Goal: Transaction & Acquisition: Purchase product/service

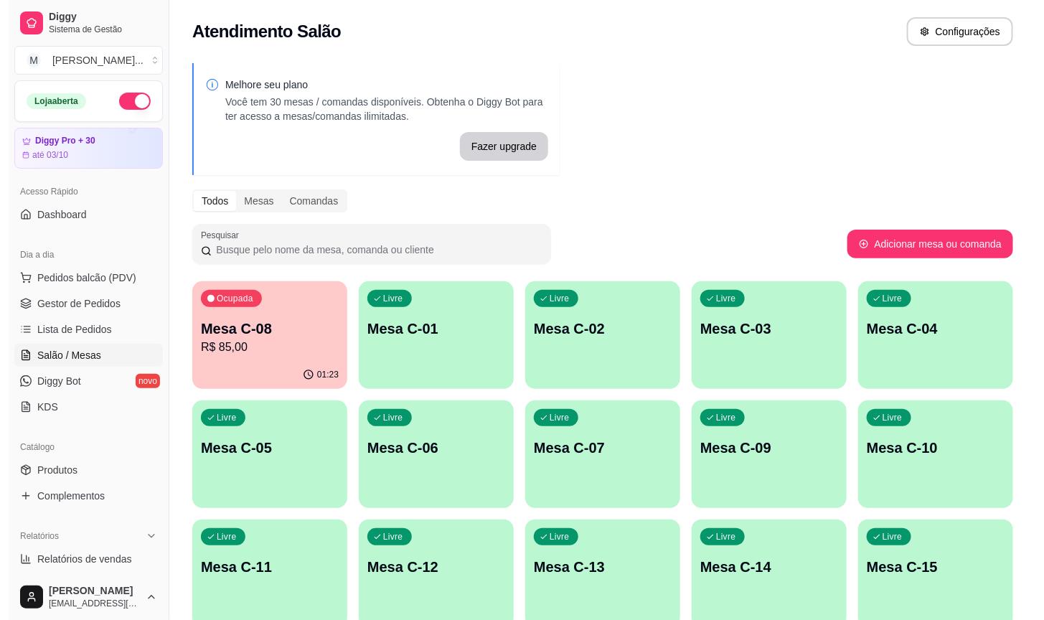
scroll to position [423, 0]
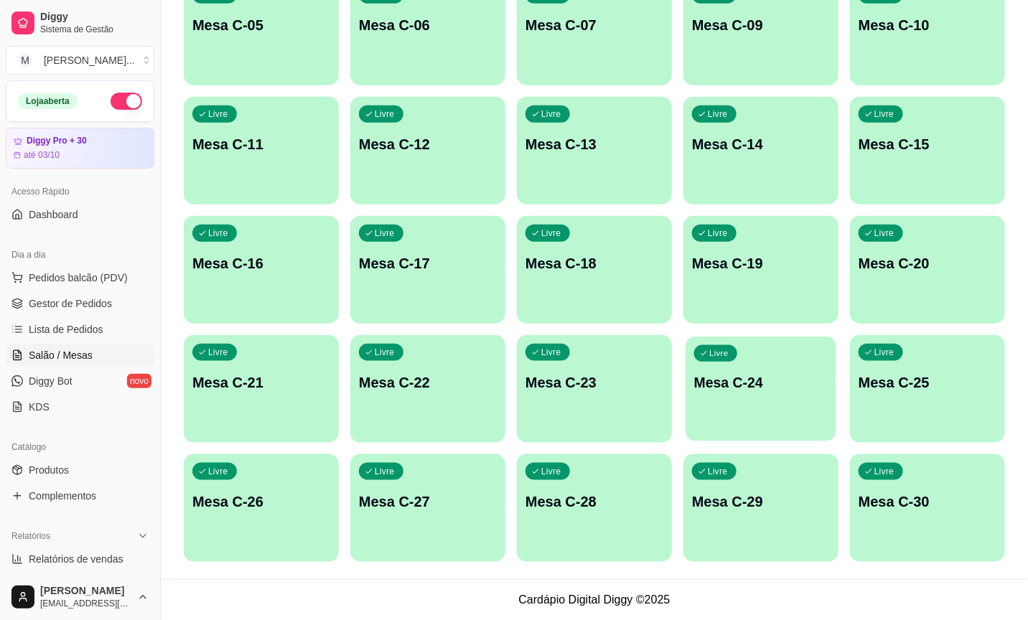
click at [793, 421] on div "Livre Mesa C-24" at bounding box center [761, 381] width 151 height 88
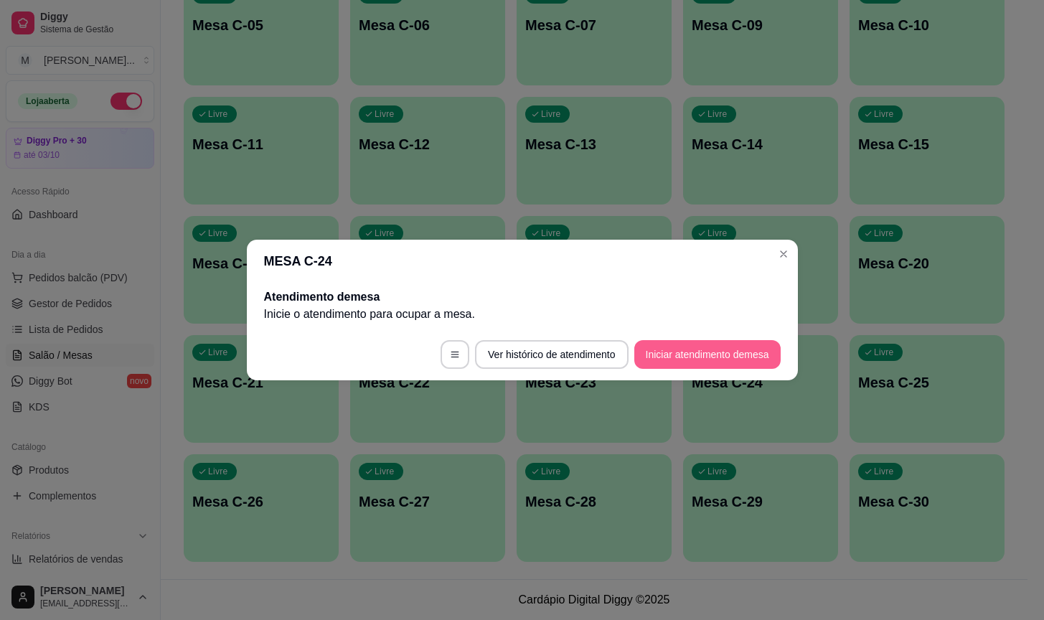
click at [720, 358] on button "Iniciar atendimento de mesa" at bounding box center [708, 354] width 146 height 29
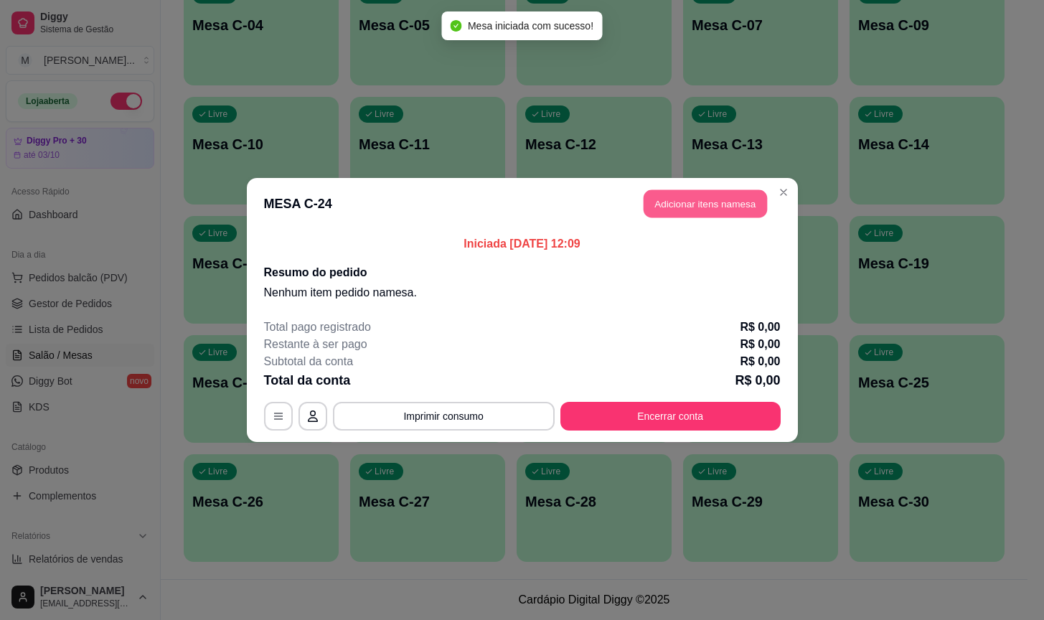
click at [711, 200] on button "Adicionar itens na mesa" at bounding box center [705, 204] width 123 height 28
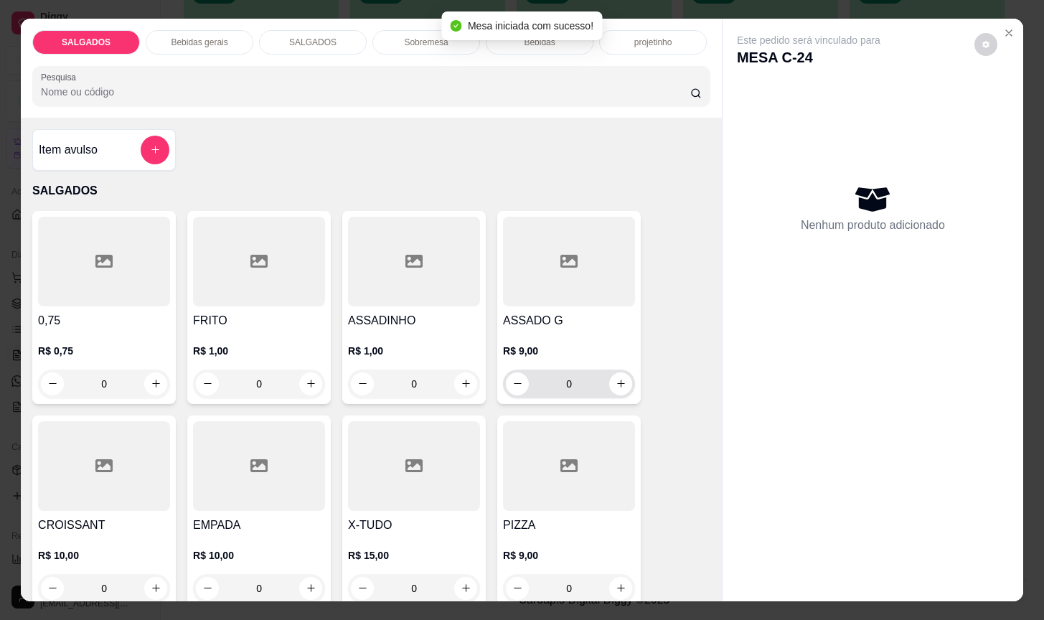
drag, startPoint x: 566, startPoint y: 362, endPoint x: 233, endPoint y: 172, distance: 383.2
click at [233, 172] on div "Item avulso SALGADOS 0,75 R$ 0,75 0 FRITO R$ 1,00 0 ASSADINHO R$ 1,00 0 ASSADO …" at bounding box center [371, 360] width 701 height 484
drag, startPoint x: 278, startPoint y: 377, endPoint x: 117, endPoint y: 370, distance: 160.9
click at [118, 370] on div "0,75 R$ 0,75 0 FRITO R$ 1,00 0 ASSADINHO R$ 1,00 0 ASSADO G R$ 9,00 0 CROISSANT…" at bounding box center [371, 512] width 678 height 602
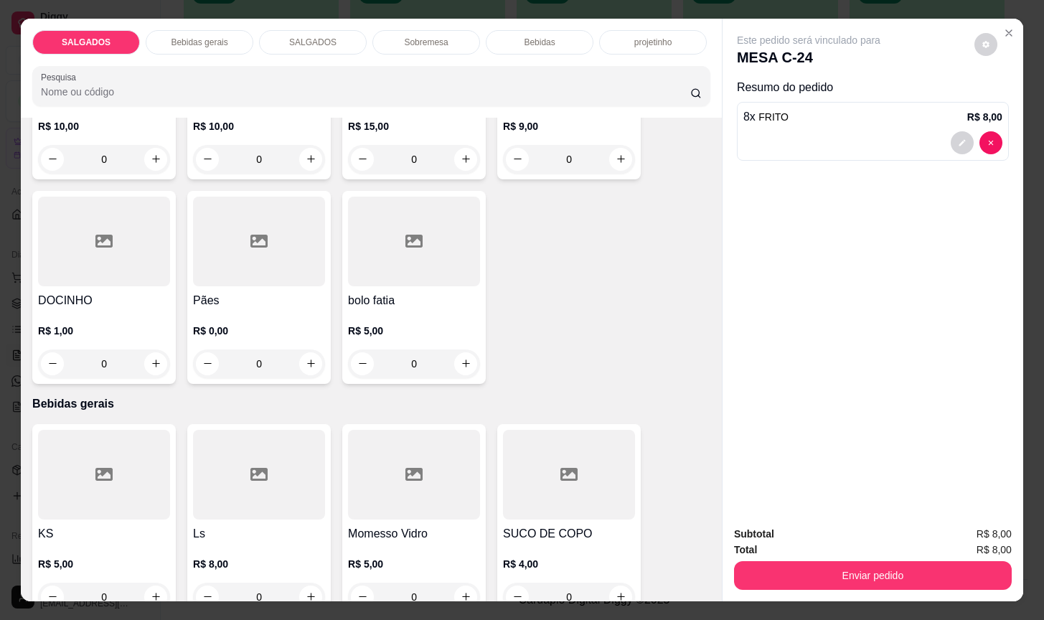
scroll to position [538, 0]
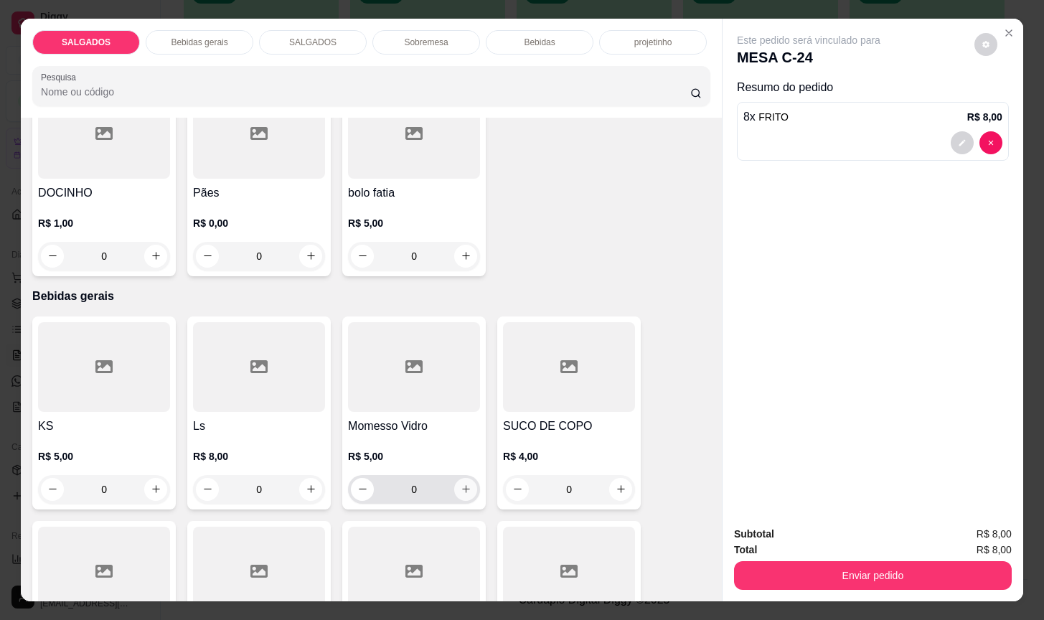
type input "8"
click at [461, 485] on icon "increase-product-quantity" at bounding box center [466, 489] width 11 height 11
type input "1"
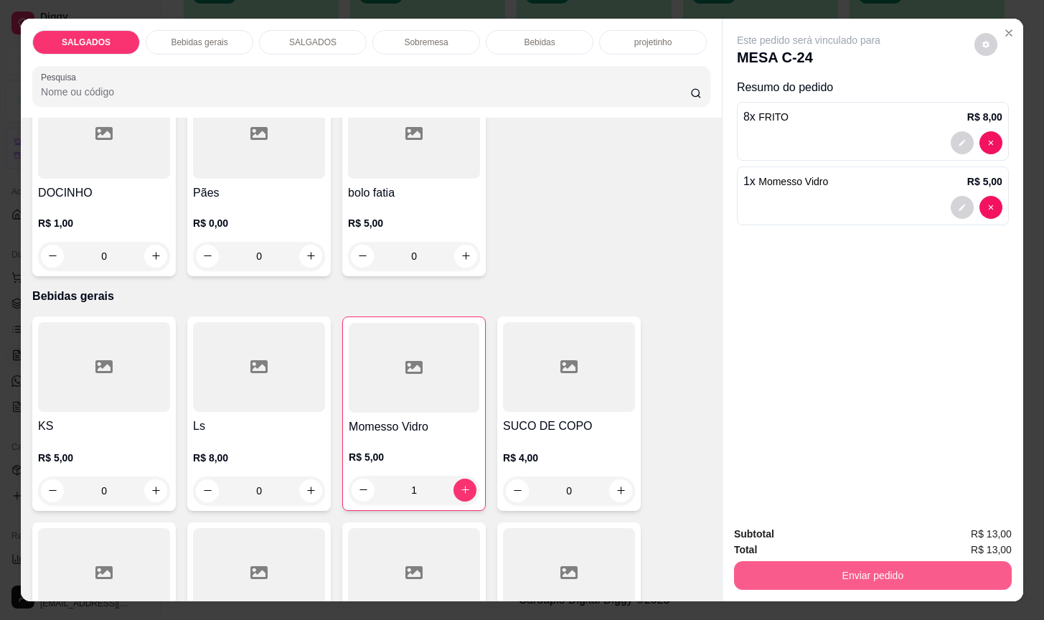
click at [799, 574] on button "Enviar pedido" at bounding box center [873, 575] width 278 height 29
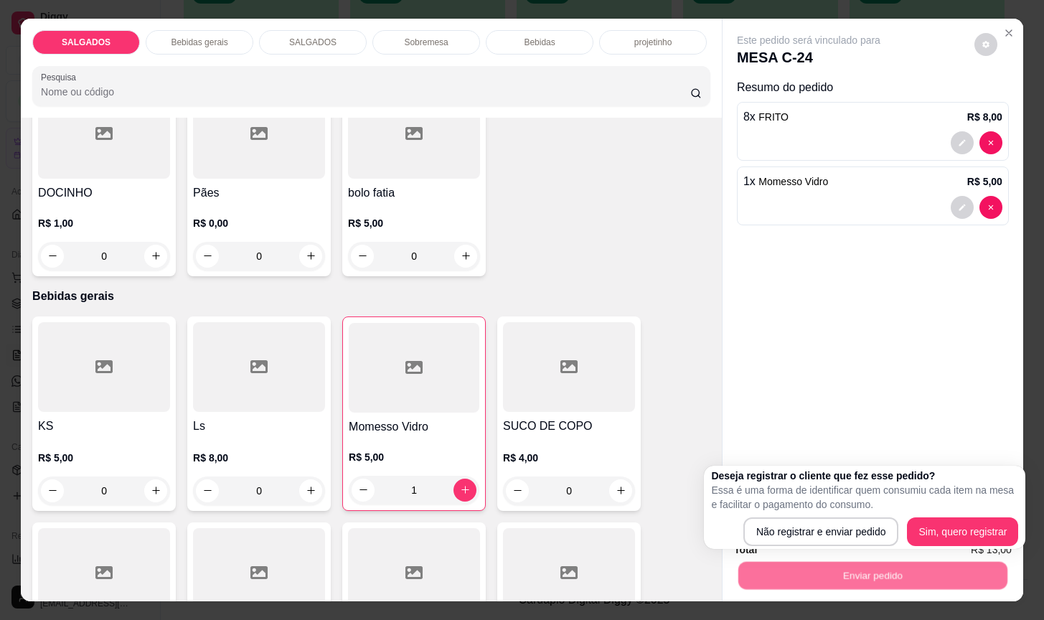
click at [799, 548] on div "Deseja registrar o cliente que fez esse pedido? Essa é uma forma de identificar…" at bounding box center [865, 507] width 322 height 83
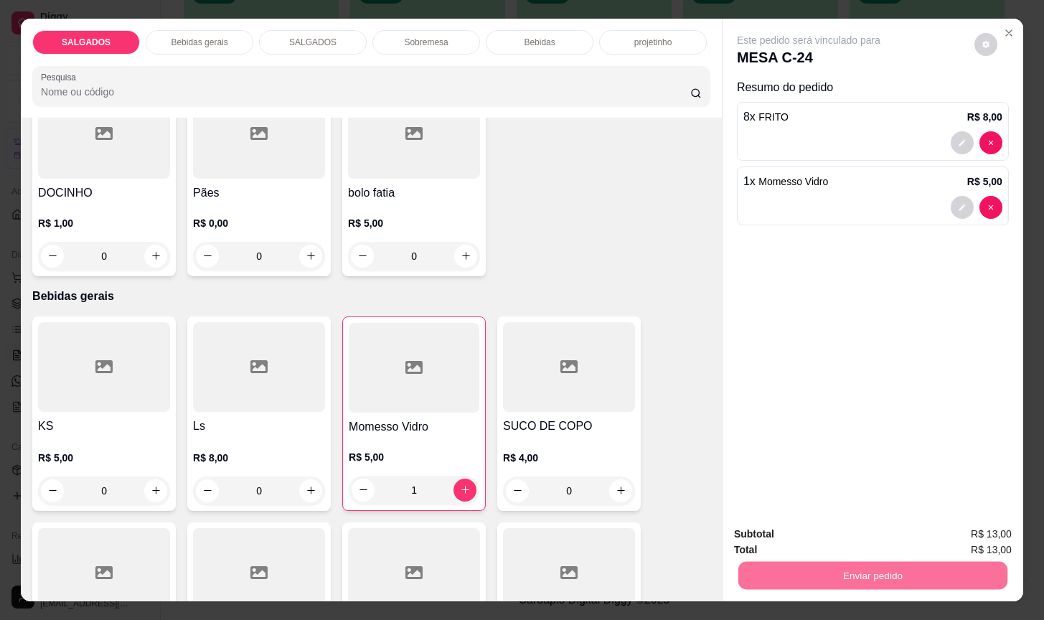
click at [799, 541] on button "Não registrar e enviar pedido" at bounding box center [823, 532] width 145 height 27
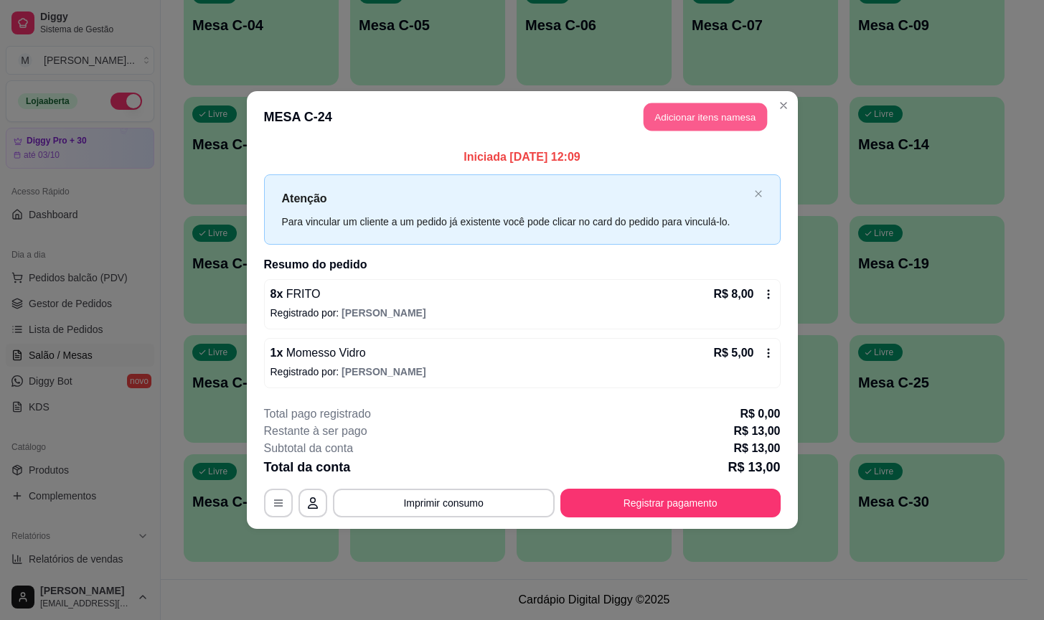
click at [767, 119] on header "MESA C-24 Adicionar itens na mesa" at bounding box center [522, 117] width 551 height 52
click at [698, 121] on button "Adicionar itens na mesa" at bounding box center [705, 117] width 123 height 28
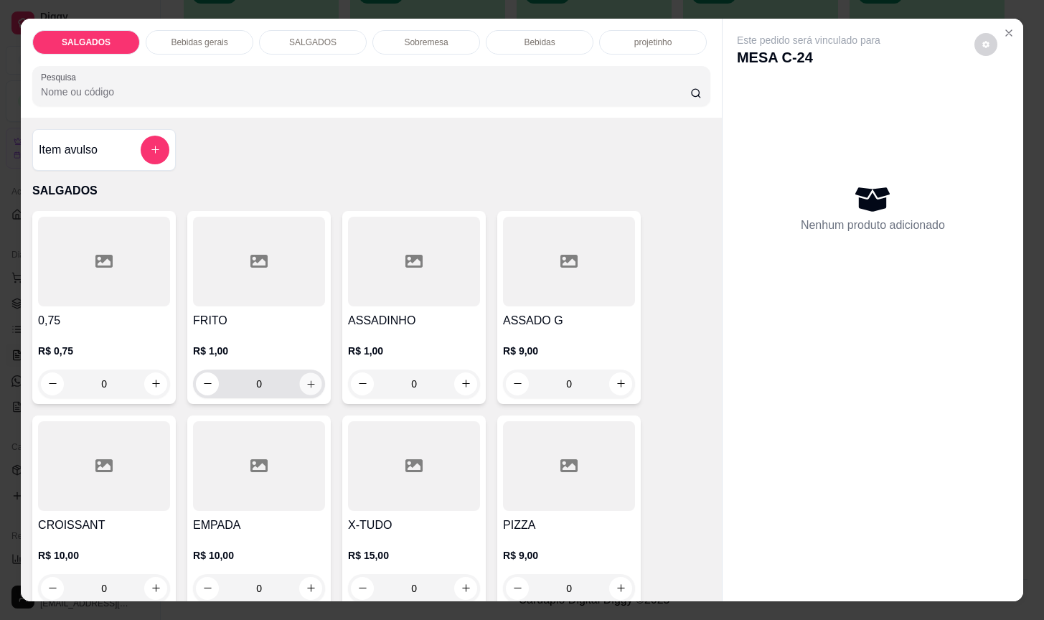
click at [308, 379] on icon "increase-product-quantity" at bounding box center [311, 384] width 11 height 11
click at [309, 375] on button "increase-product-quantity" at bounding box center [311, 384] width 22 height 22
click at [310, 373] on button "increase-product-quantity" at bounding box center [311, 384] width 22 height 22
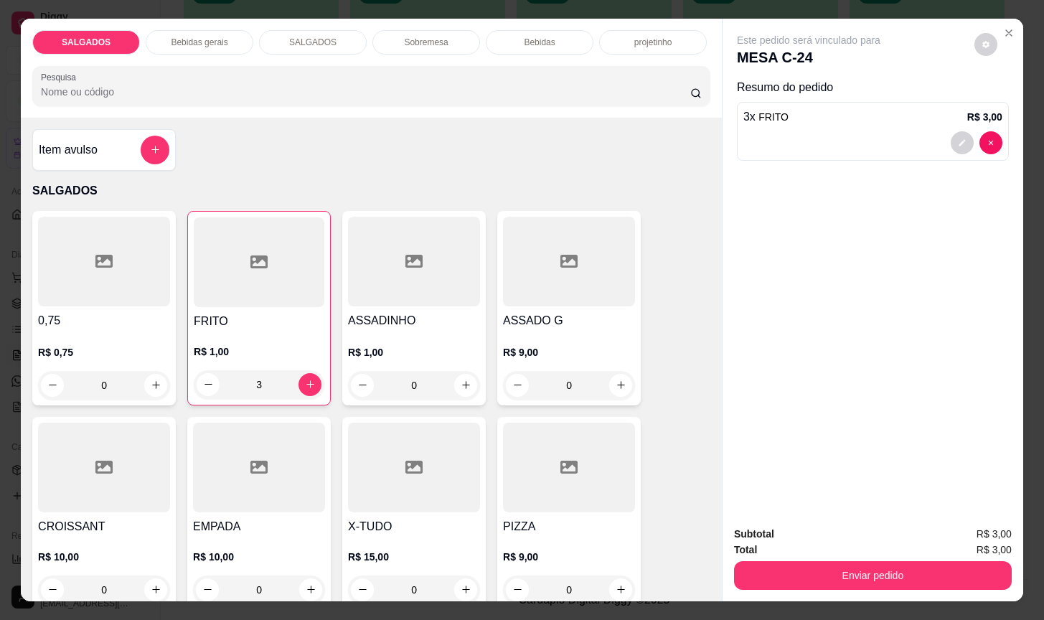
click at [314, 370] on div "3" at bounding box center [259, 384] width 131 height 29
click at [305, 383] on icon "increase-product-quantity" at bounding box center [310, 385] width 11 height 11
click at [305, 381] on icon "increase-product-quantity" at bounding box center [310, 385] width 11 height 11
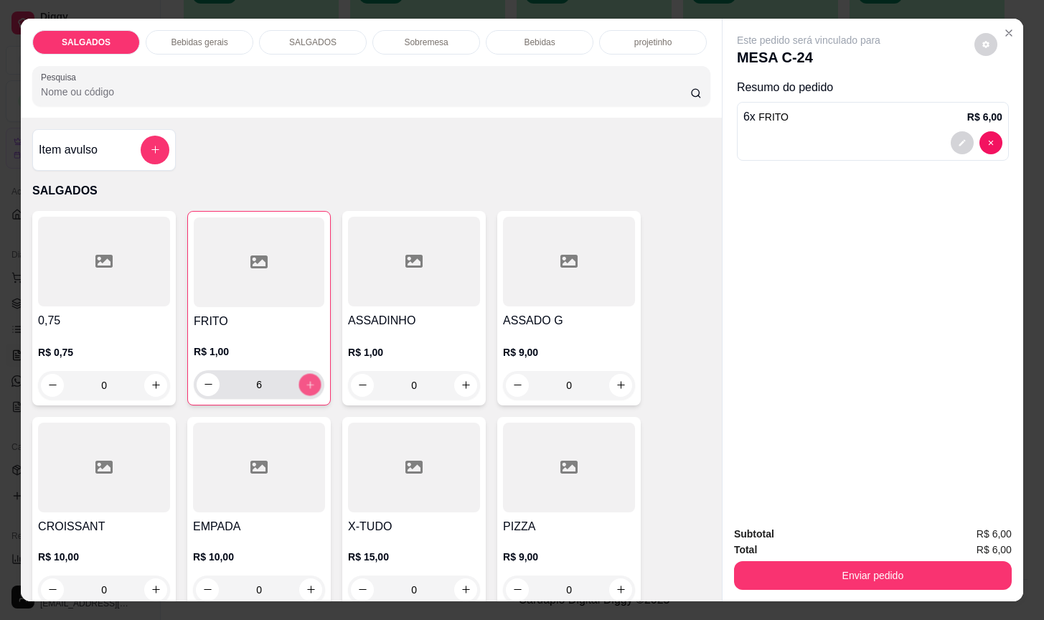
click at [305, 381] on icon "increase-product-quantity" at bounding box center [310, 385] width 11 height 11
click at [305, 382] on icon "increase-product-quantity" at bounding box center [310, 385] width 11 height 11
type input "9"
click at [853, 586] on div "Subtotal R$ 9,00 Total R$ 9,00 Enviar pedido" at bounding box center [873, 558] width 301 height 87
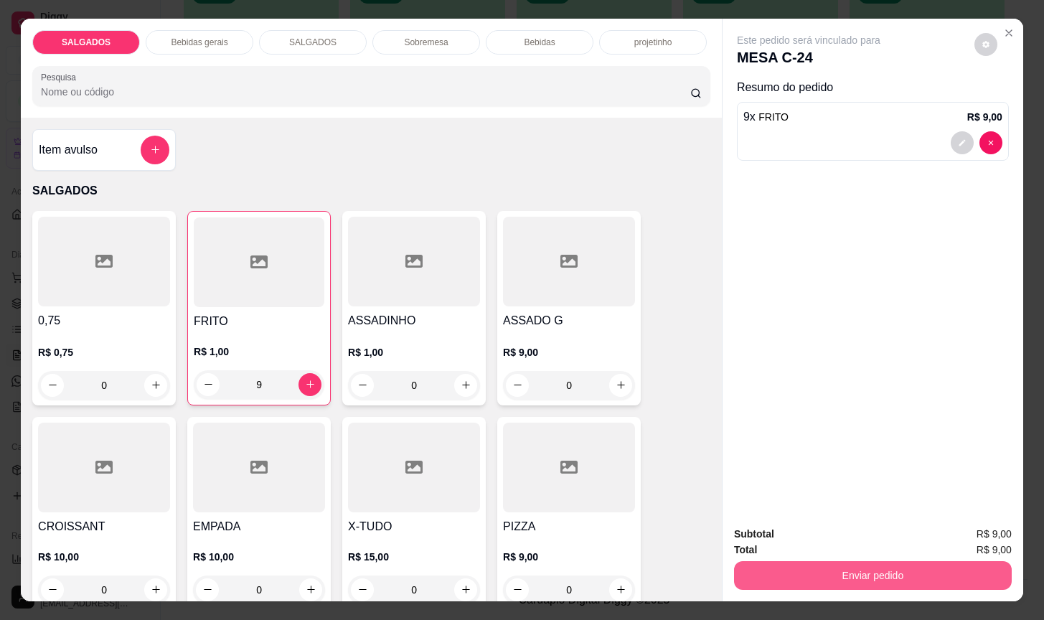
click at [836, 562] on button "Enviar pedido" at bounding box center [873, 575] width 278 height 29
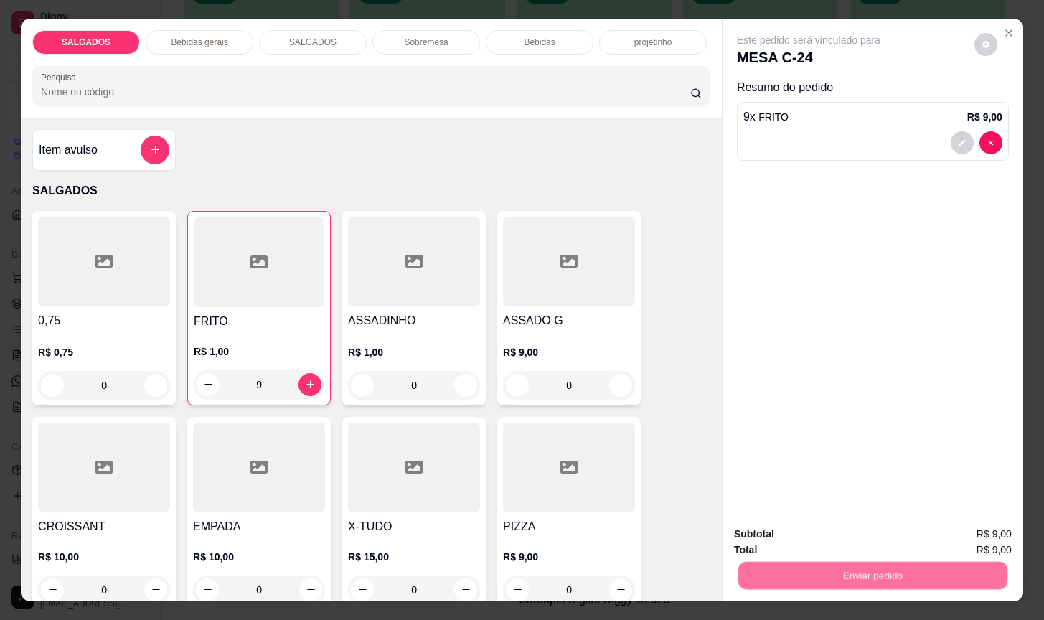
click at [819, 541] on button "Não registrar e enviar pedido" at bounding box center [823, 532] width 149 height 27
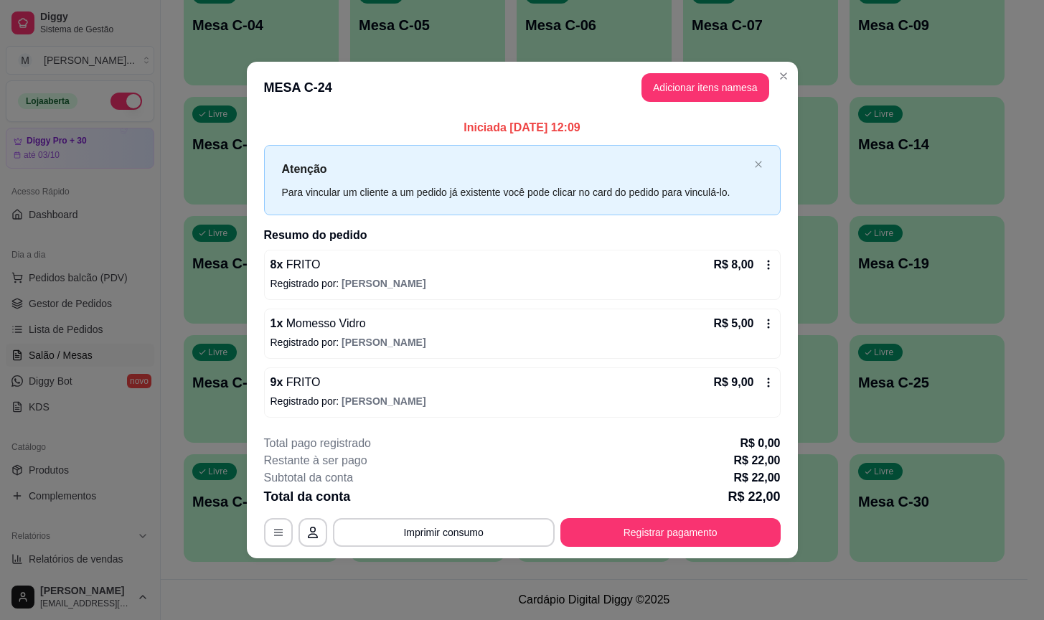
drag, startPoint x: 606, startPoint y: 515, endPoint x: 627, endPoint y: 533, distance: 27.5
click at [616, 515] on div "**********" at bounding box center [522, 491] width 517 height 112
click at [631, 537] on button "Registrar pagamento" at bounding box center [671, 532] width 220 height 29
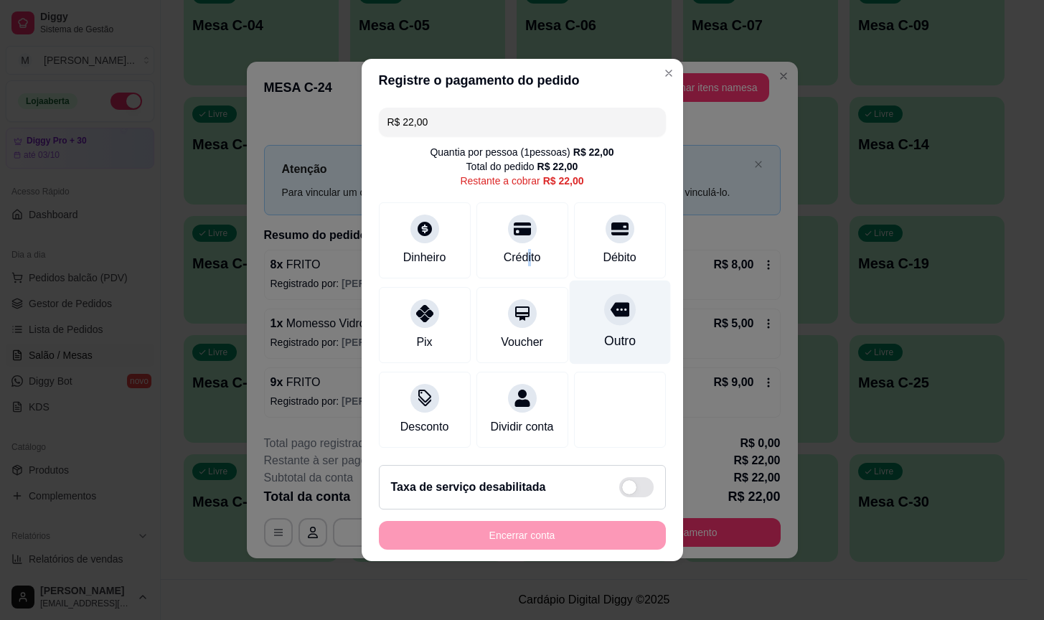
drag, startPoint x: 521, startPoint y: 235, endPoint x: 564, endPoint y: 322, distance: 96.3
click at [522, 235] on div "Crédito" at bounding box center [523, 240] width 92 height 76
type input "R$ 0,00"
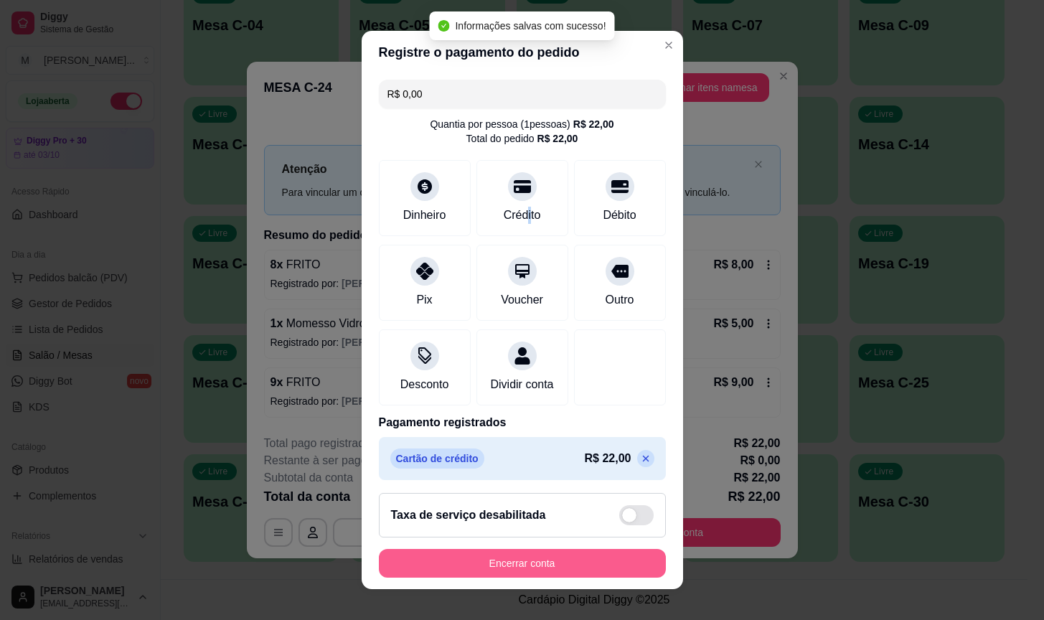
click at [608, 569] on button "Encerrar conta" at bounding box center [522, 563] width 287 height 29
